Goal: Information Seeking & Learning: Learn about a topic

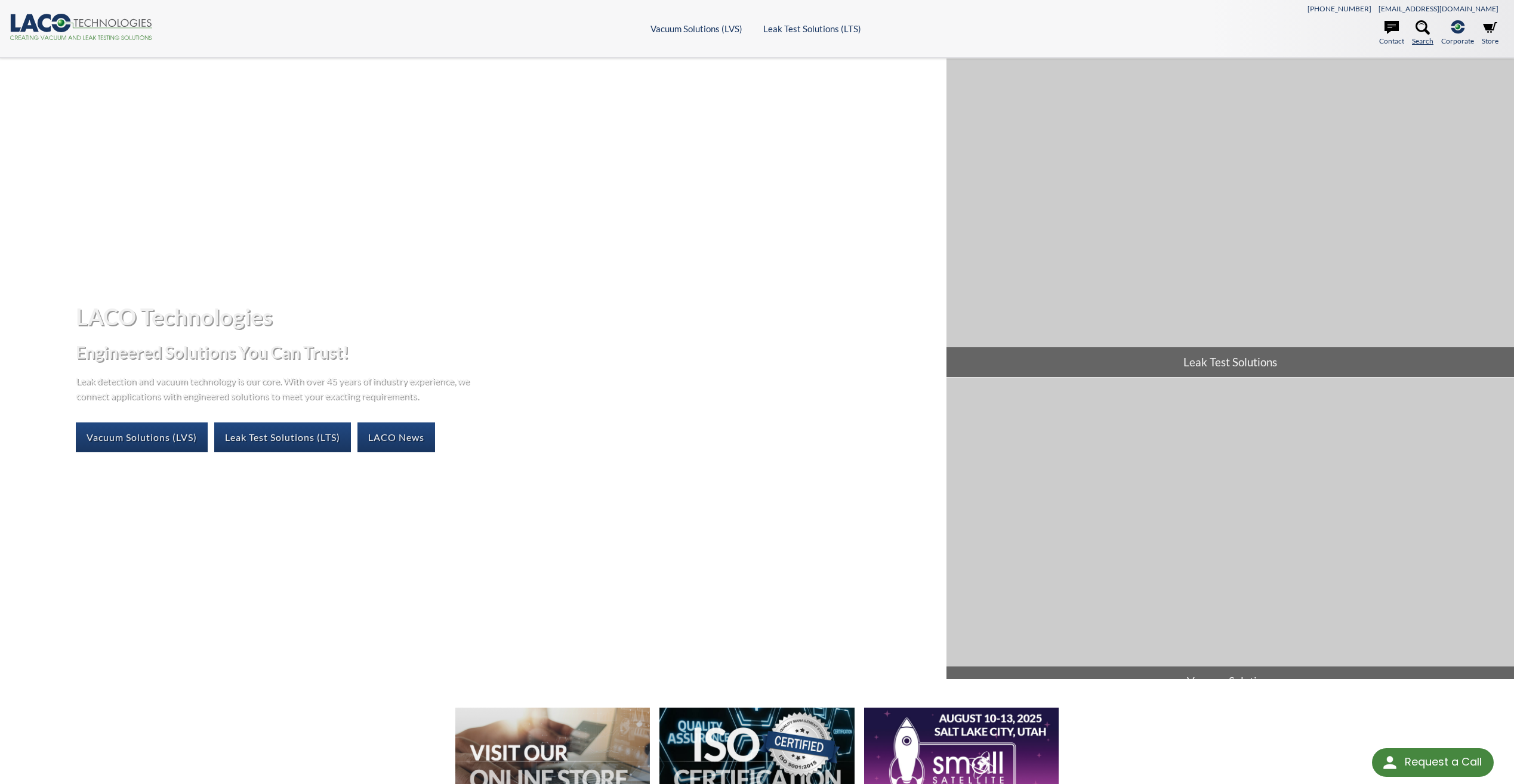
click at [1417, 31] on icon at bounding box center [1422, 27] width 14 height 14
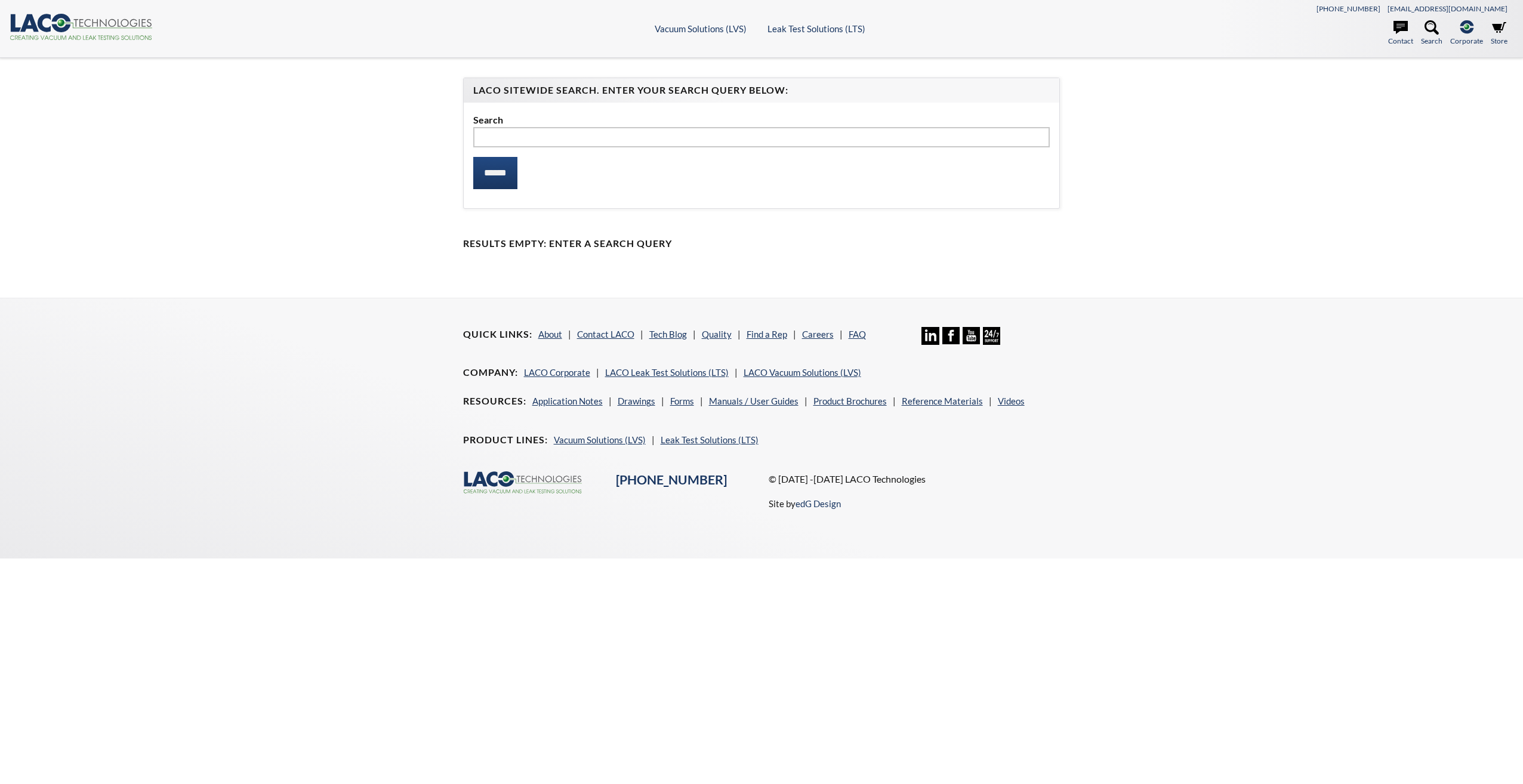
select select "Language Translate Widget"
type input "**********"
click at [473, 157] on input "******" at bounding box center [495, 172] width 44 height 32
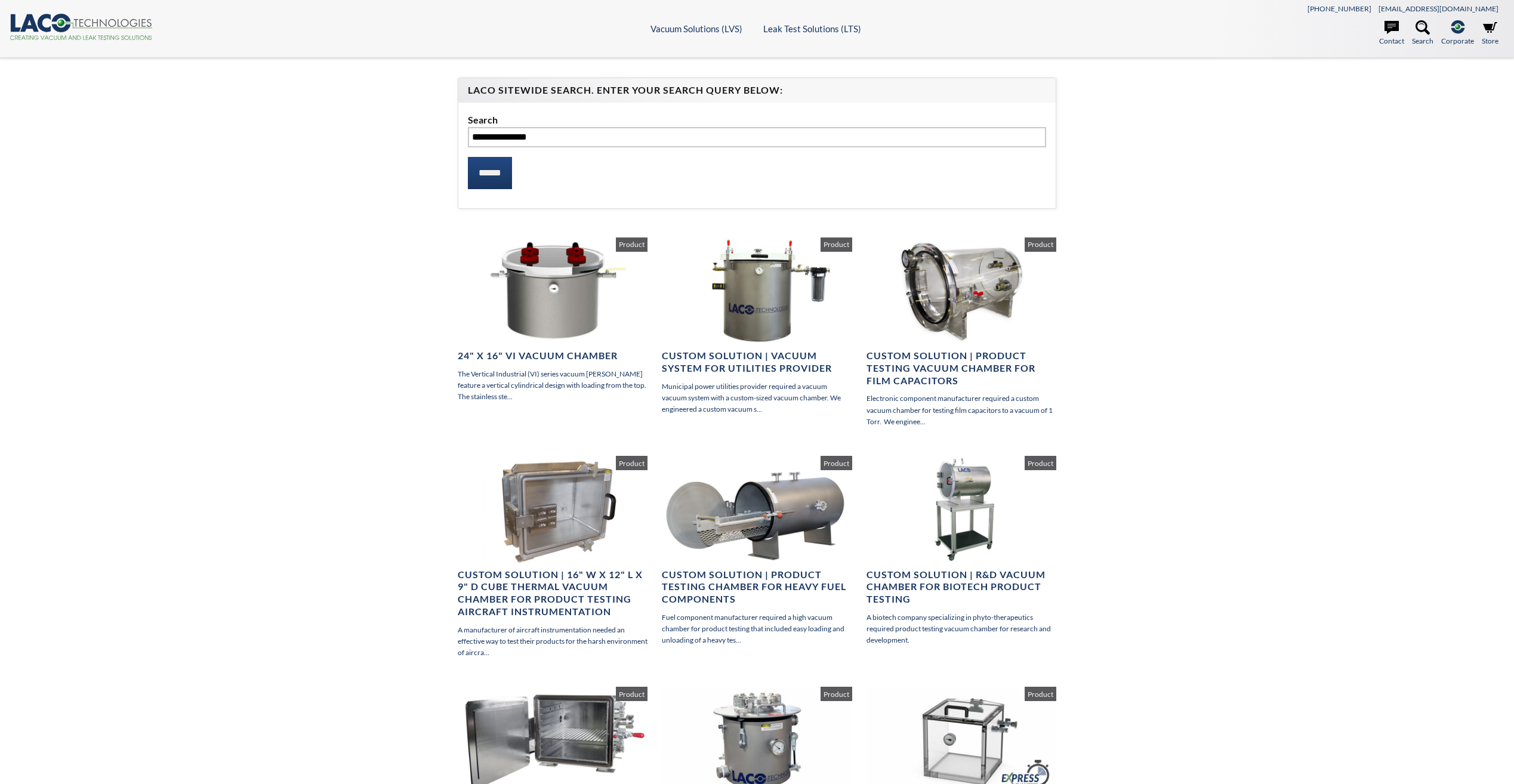
select select "Language Translate Widget"
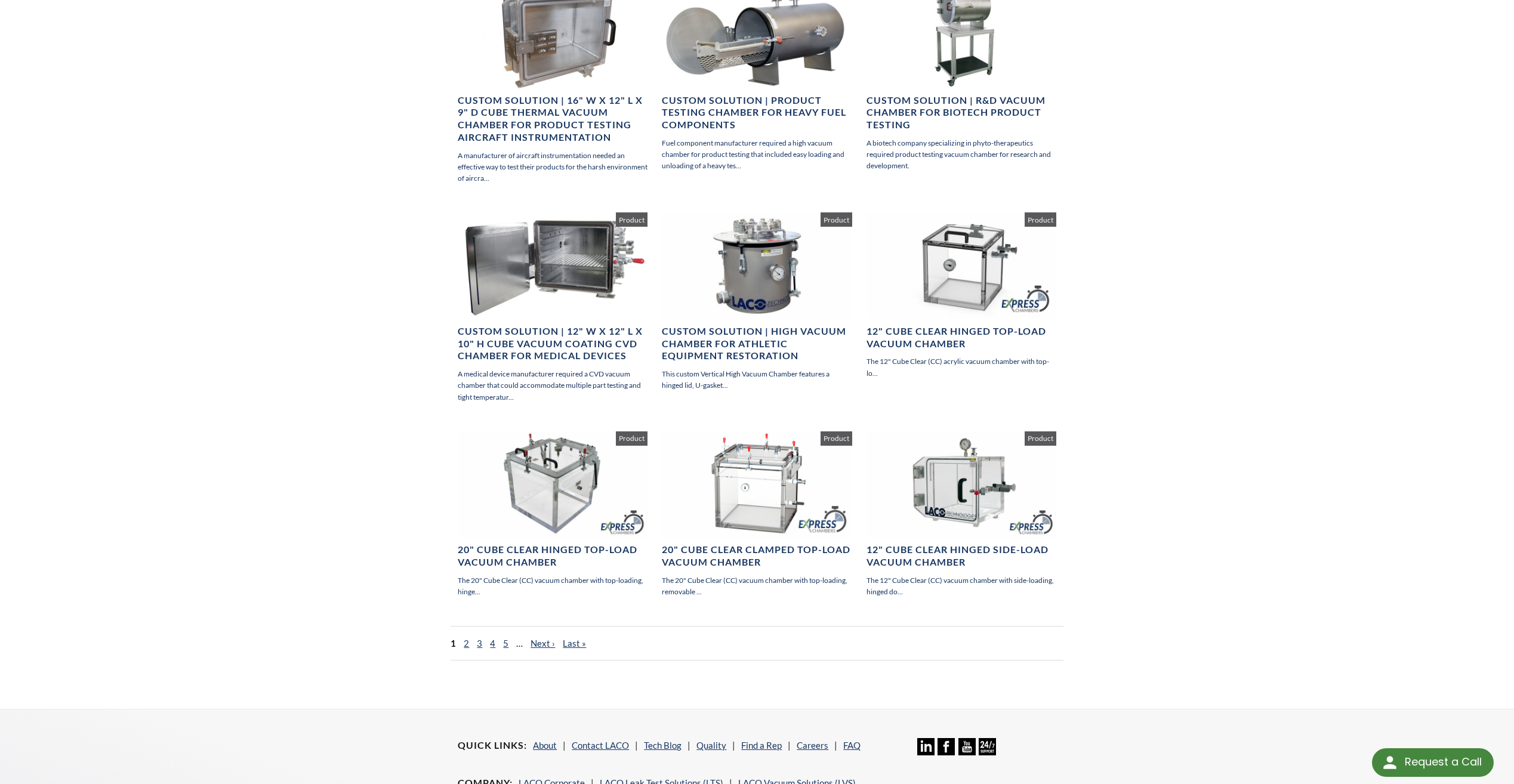
scroll to position [656, 0]
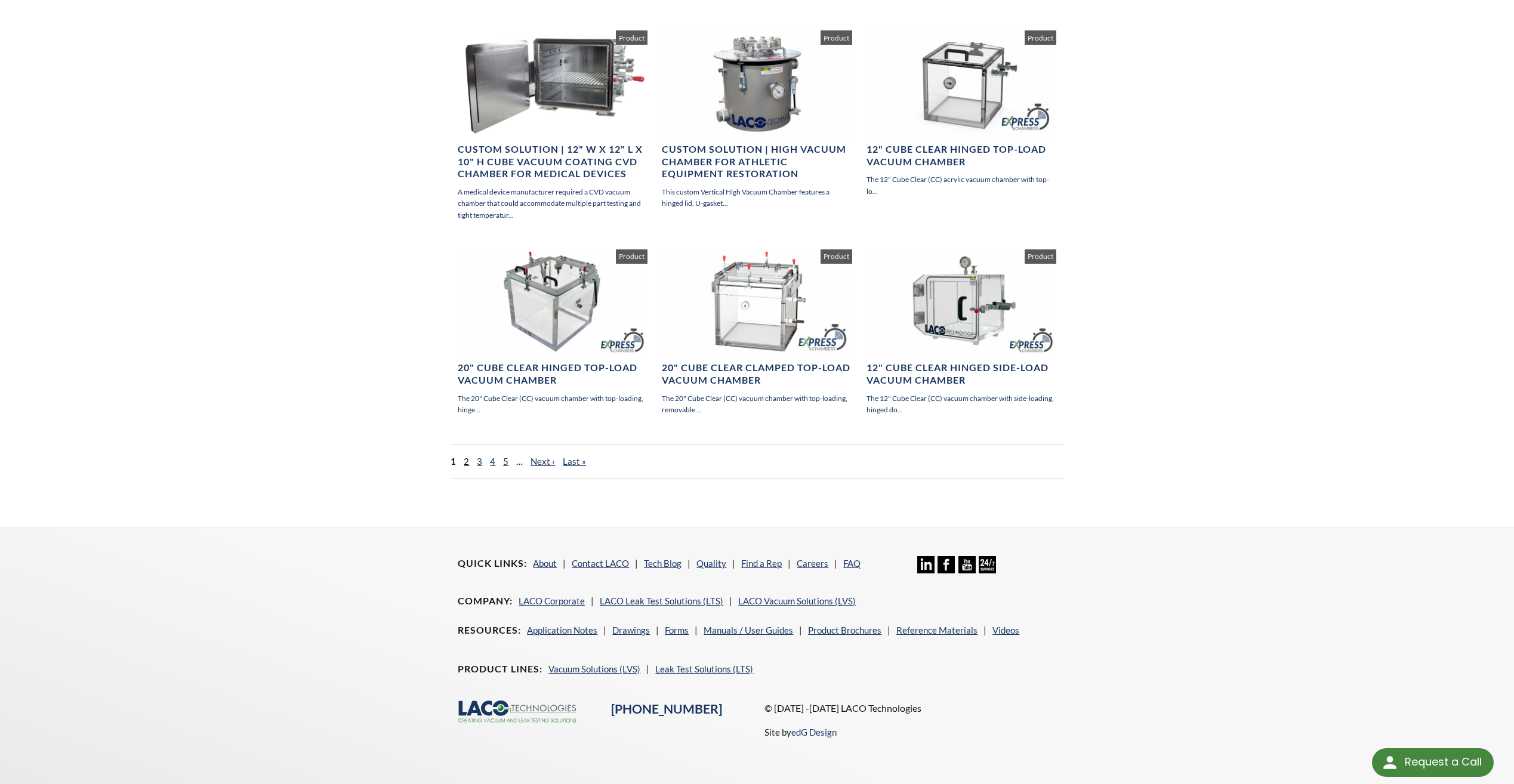
click at [467, 464] on link "2" at bounding box center [467, 461] width 5 height 11
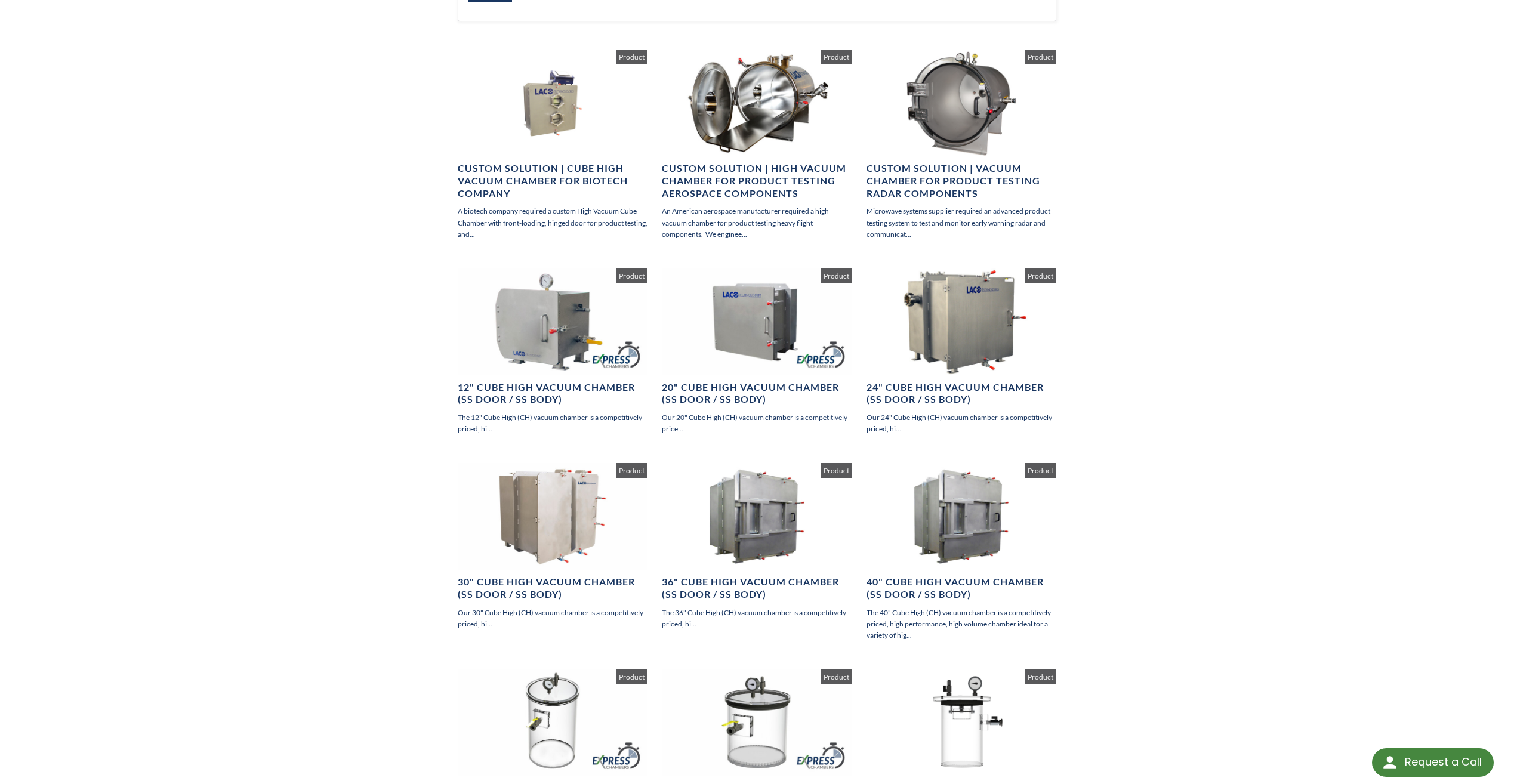
scroll to position [417, 0]
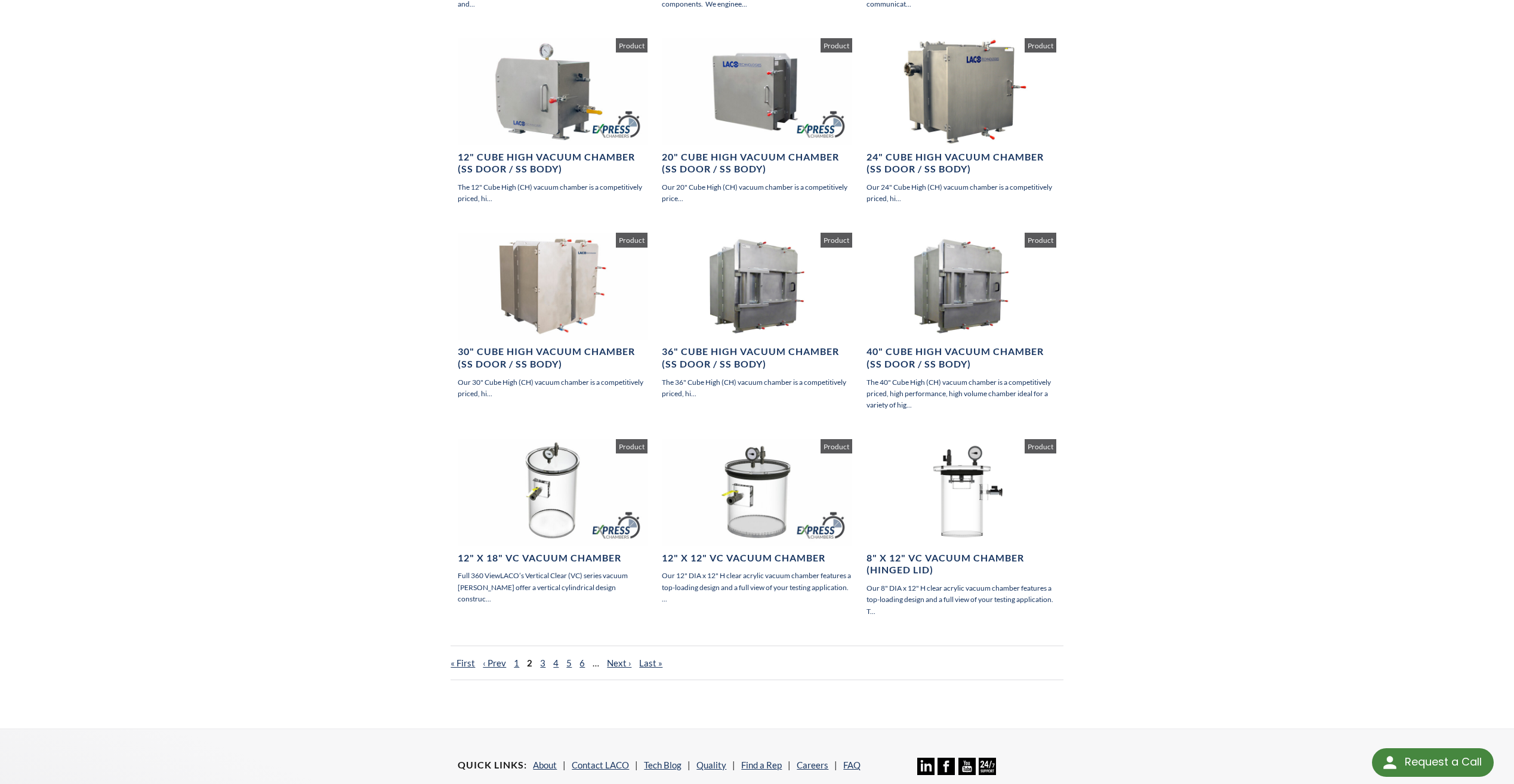
click at [537, 663] on nav "« First ‹ Prev 1 2 3 4 5 6 … Next › Last »" at bounding box center [756, 662] width 613 height 35
click at [540, 659] on link "3" at bounding box center [543, 663] width 5 height 11
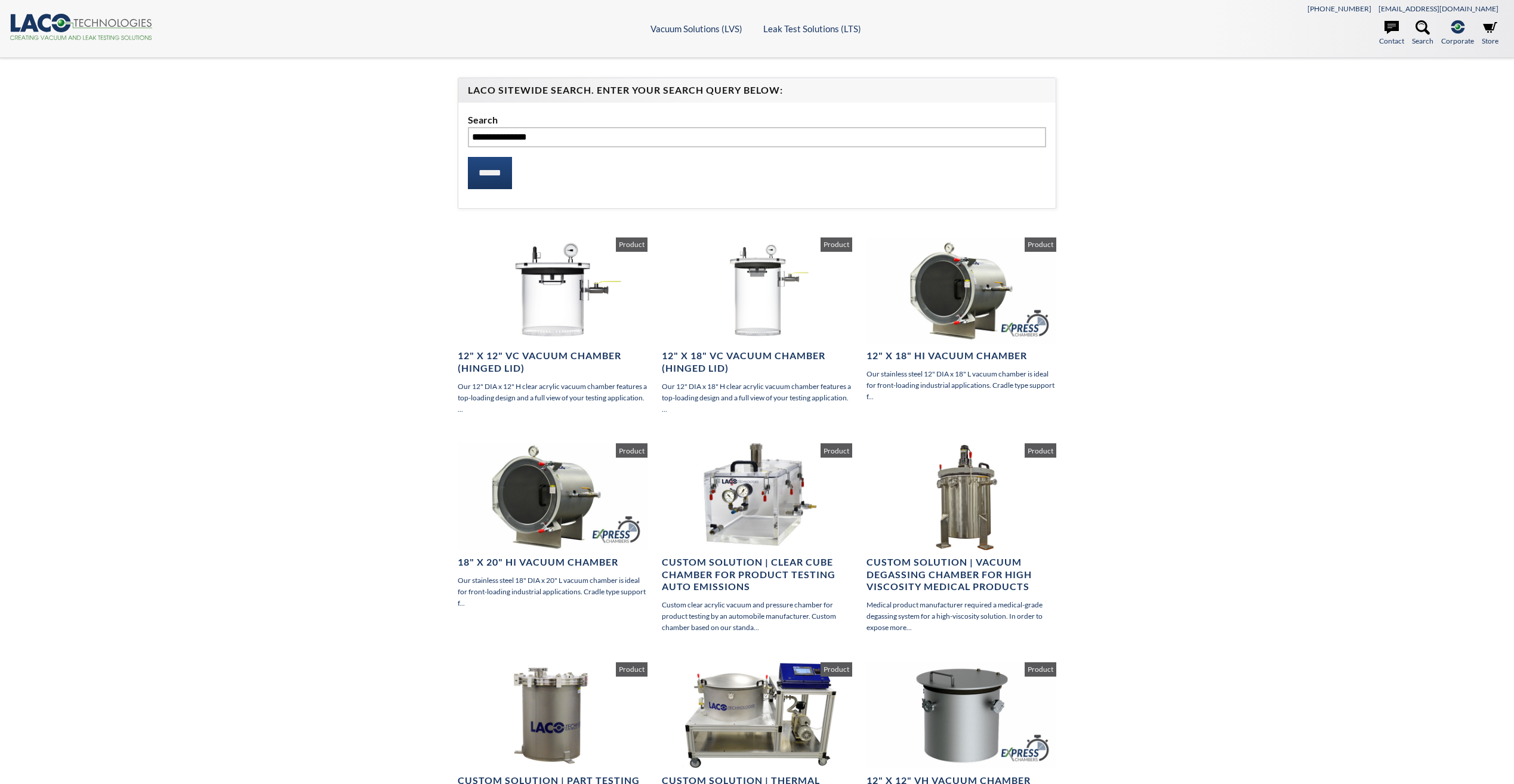
select select "Language Translate Widget"
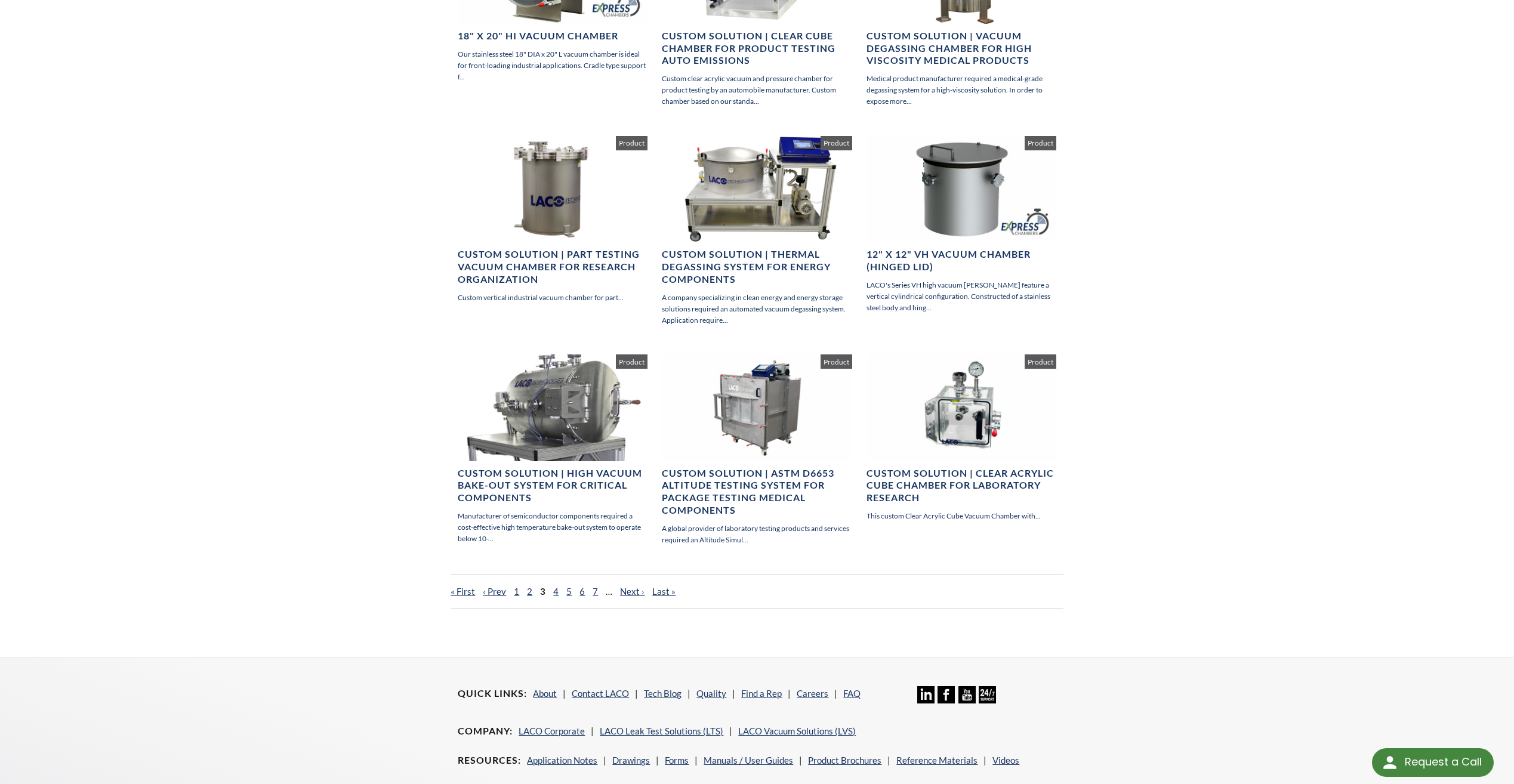
scroll to position [537, 0]
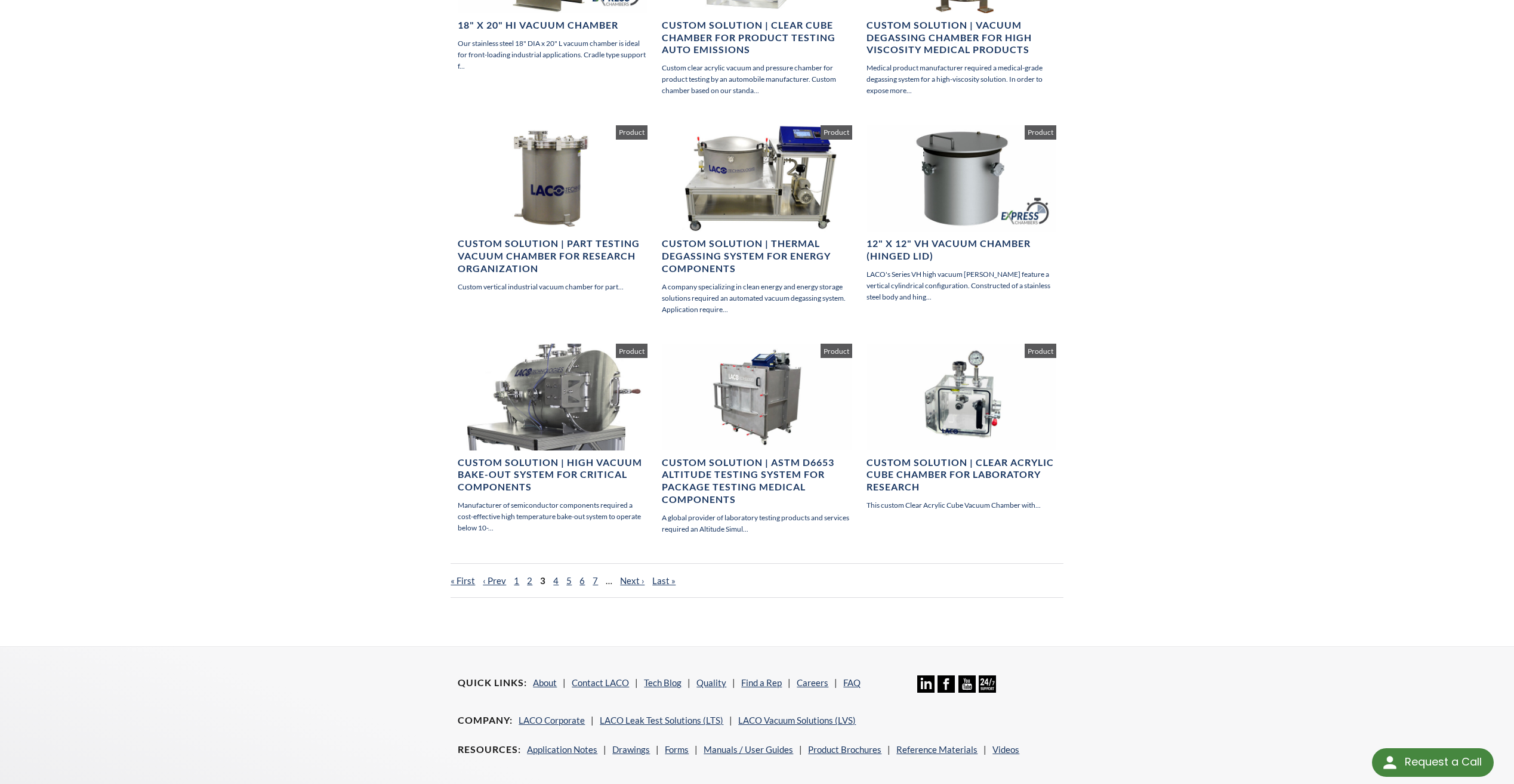
click at [551, 582] on nav "« First ‹ Prev 1 2 3 4 5 6 7 … Next › Last »" at bounding box center [756, 580] width 613 height 35
click at [557, 582] on span "4" at bounding box center [556, 581] width 7 height 11
click at [553, 579] on link "4" at bounding box center [556, 581] width 5 height 11
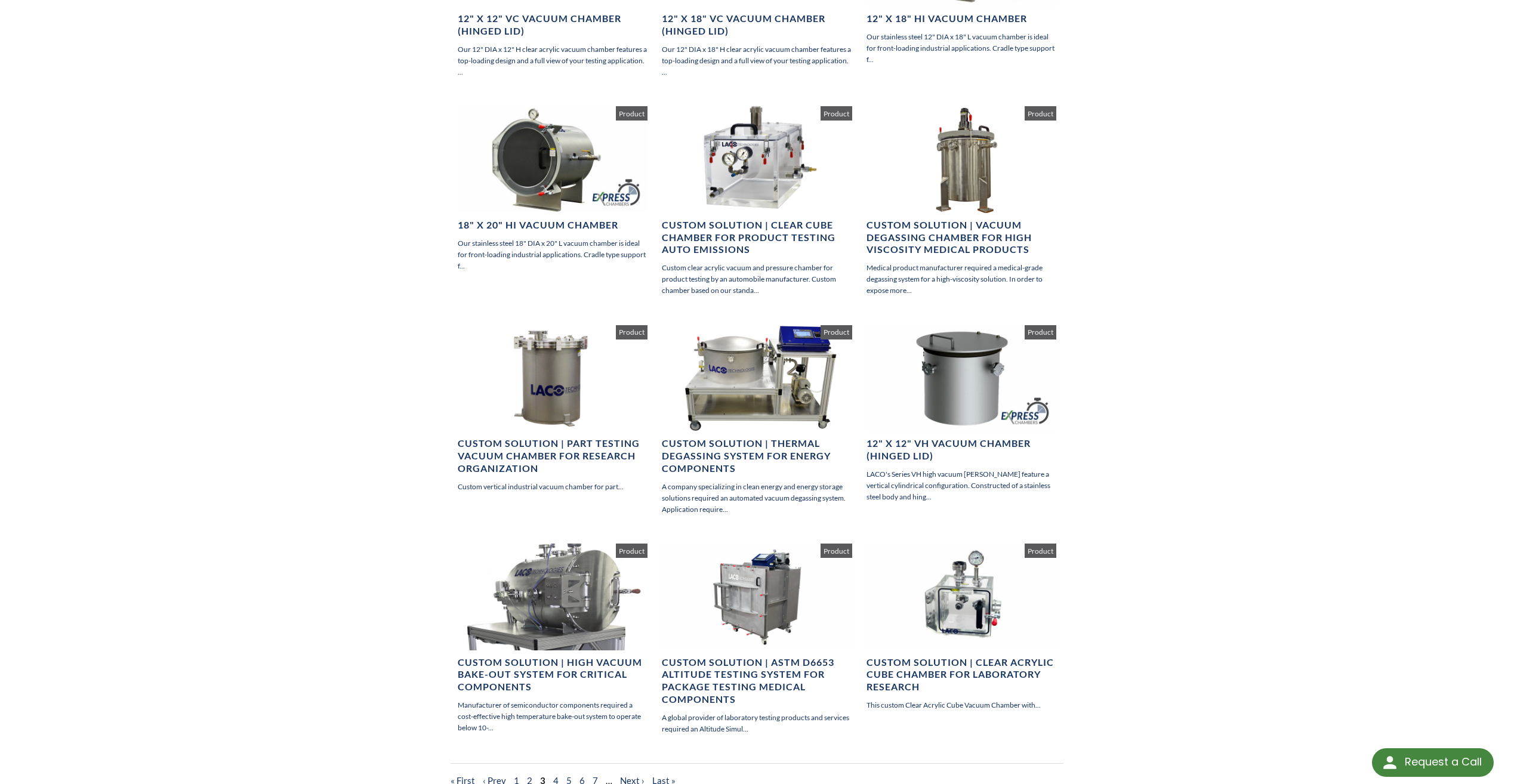
scroll to position [417, 0]
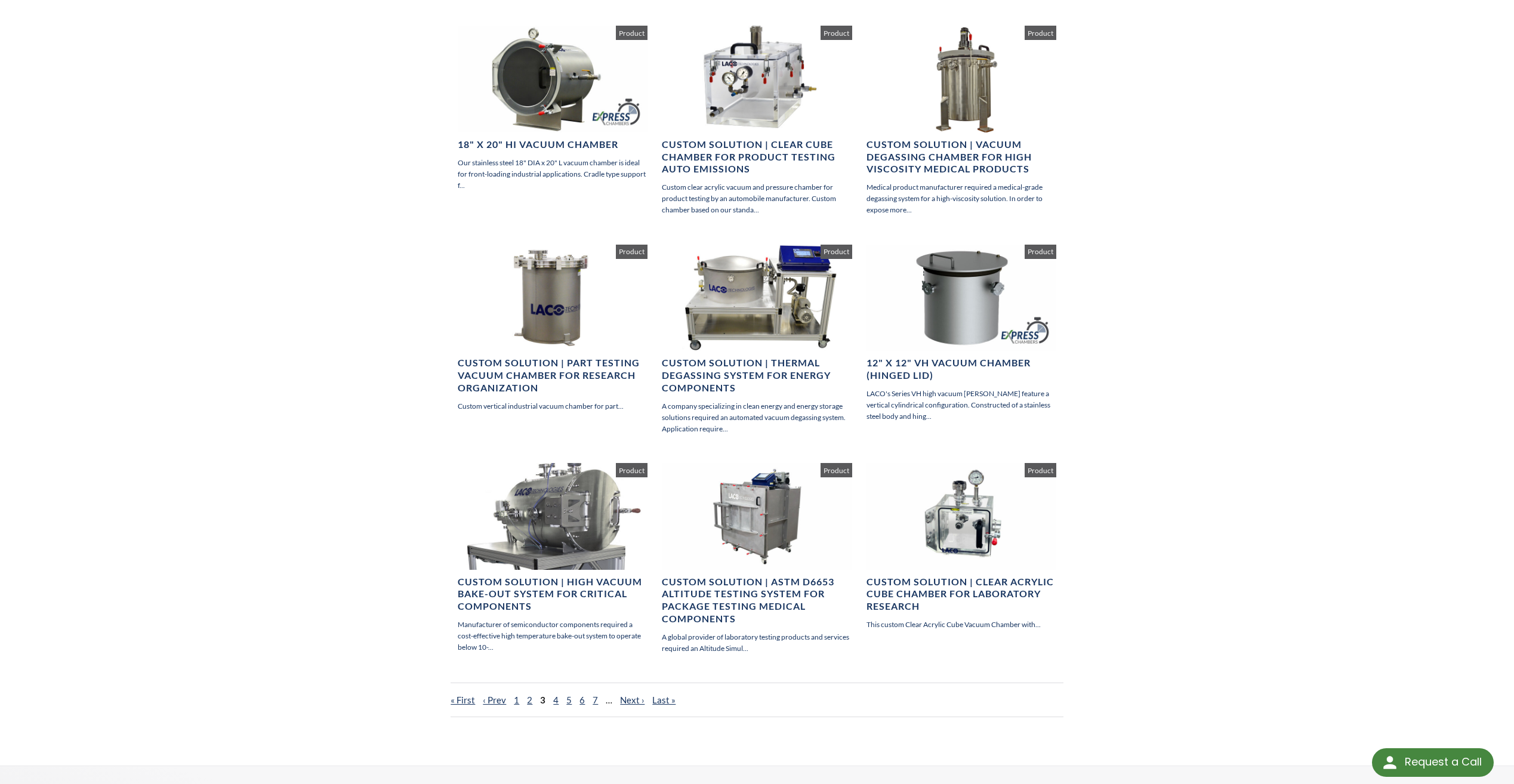
click at [525, 700] on nav "« First ‹ Prev 1 2 3 4 5 6 7 … Next › Last »" at bounding box center [756, 700] width 613 height 35
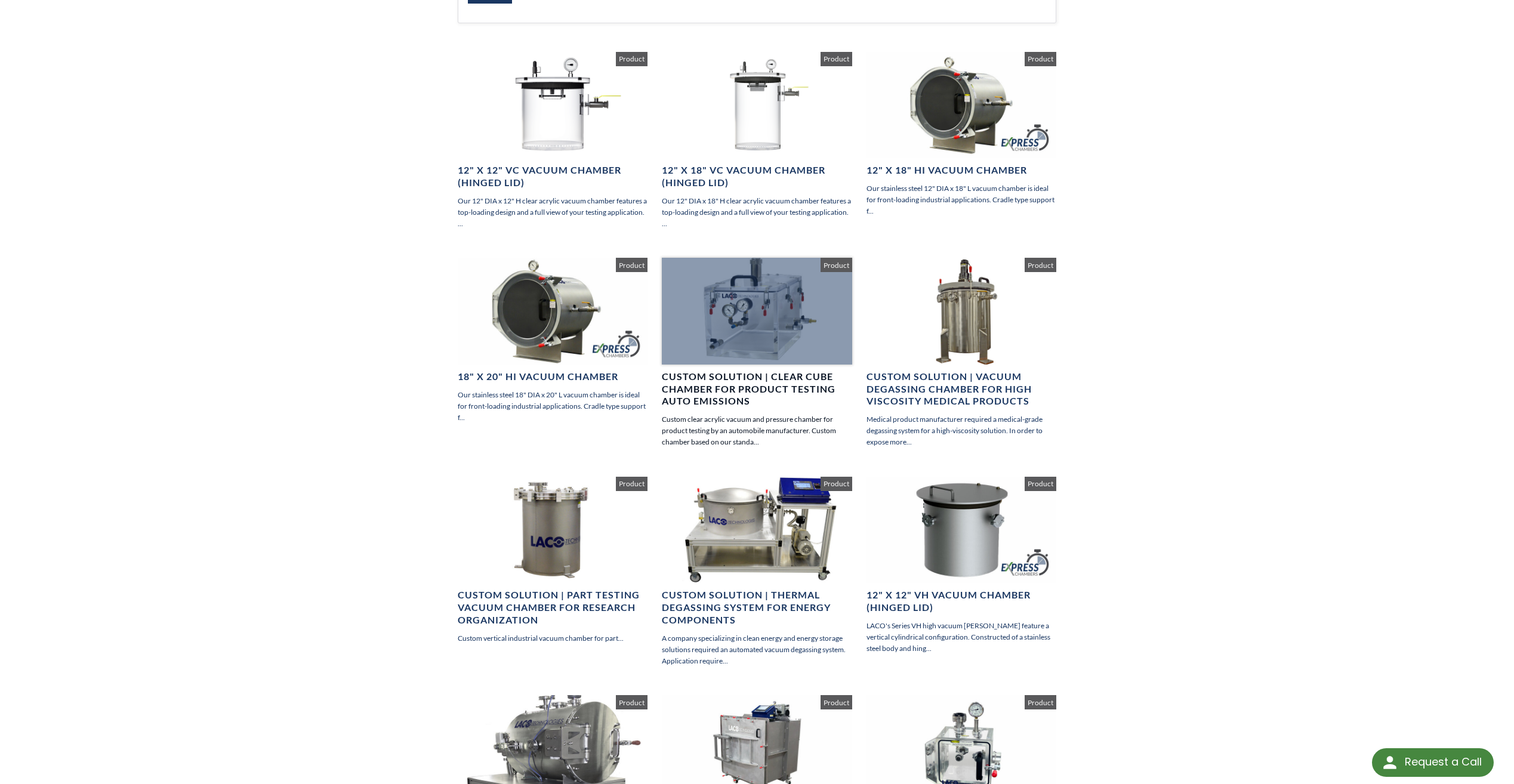
scroll to position [0, 0]
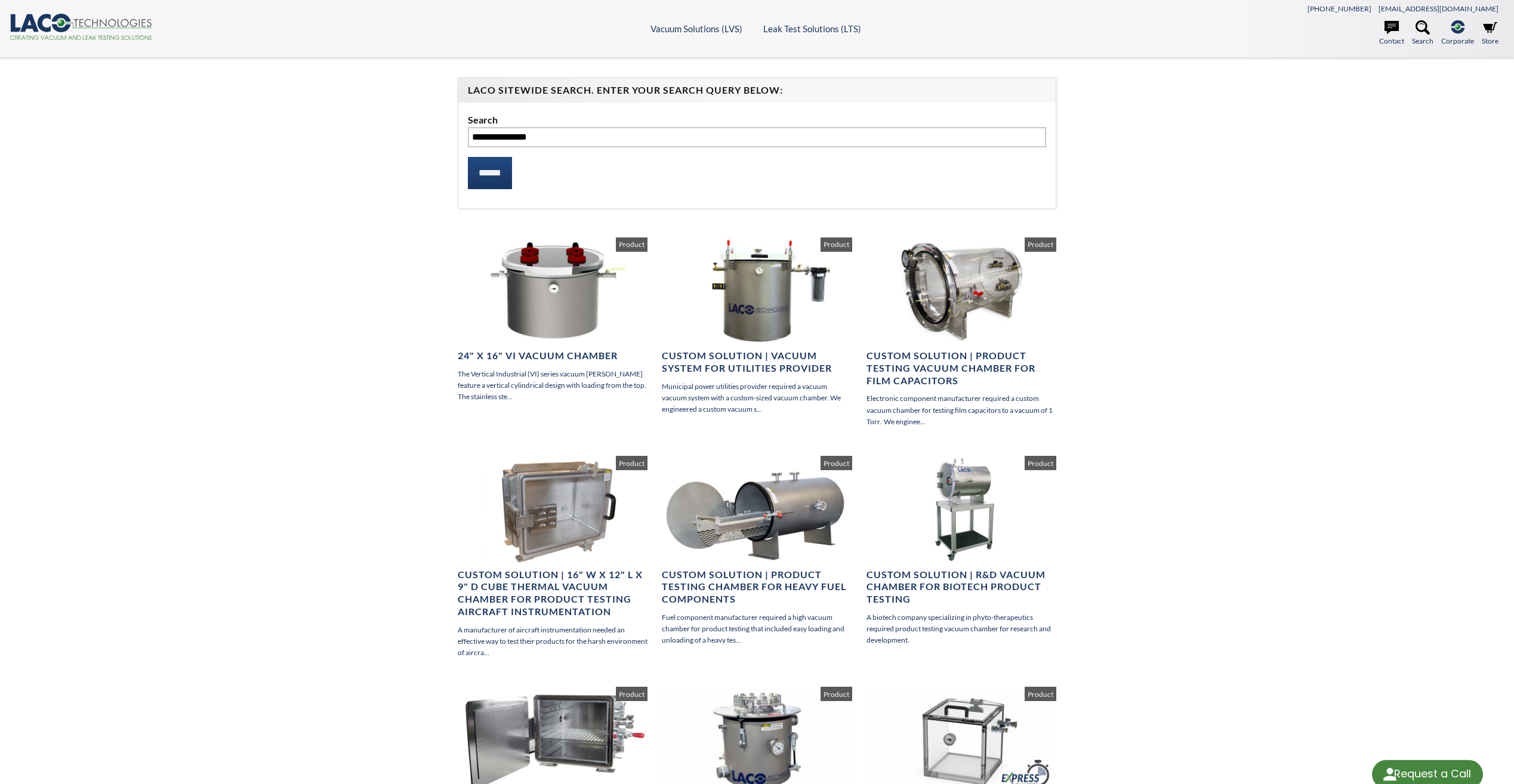
select select "Language Translate Widget"
